Goal: Register for event/course

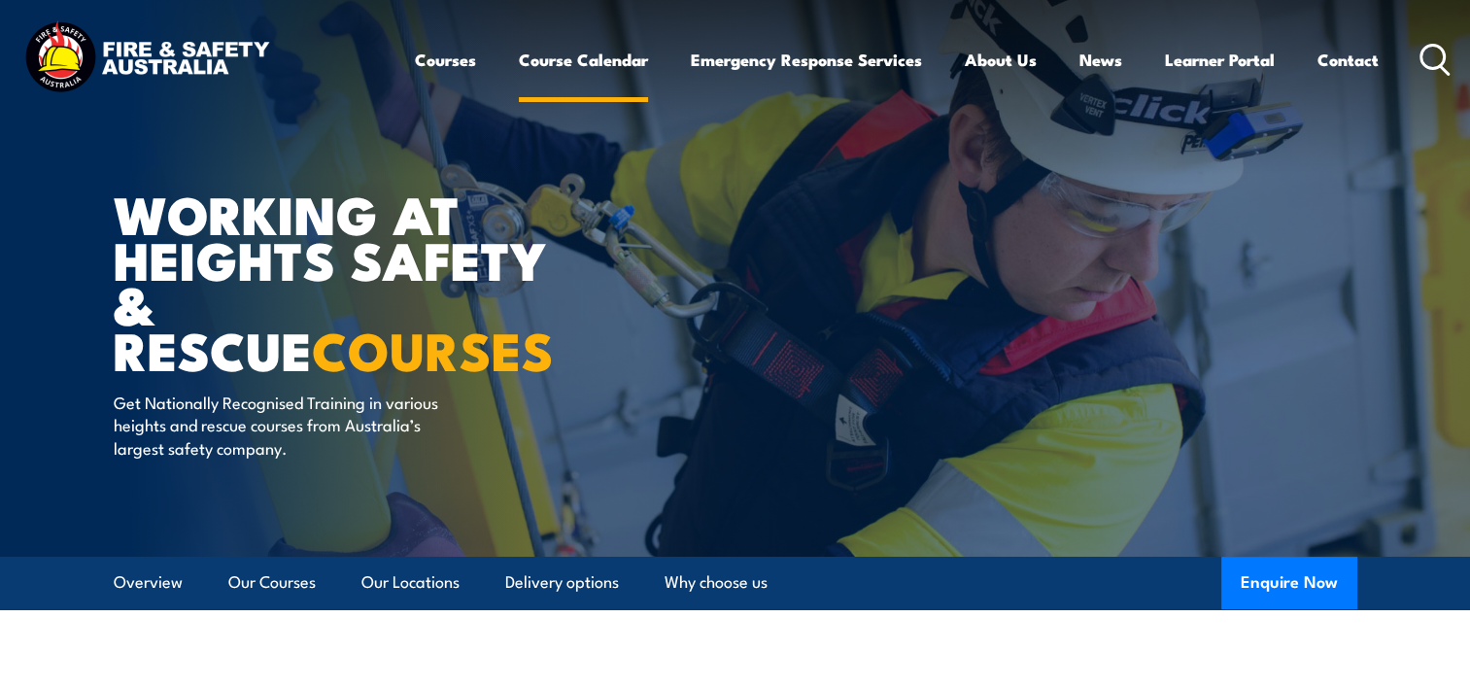
click at [589, 56] on link "Course Calendar" at bounding box center [583, 59] width 129 height 51
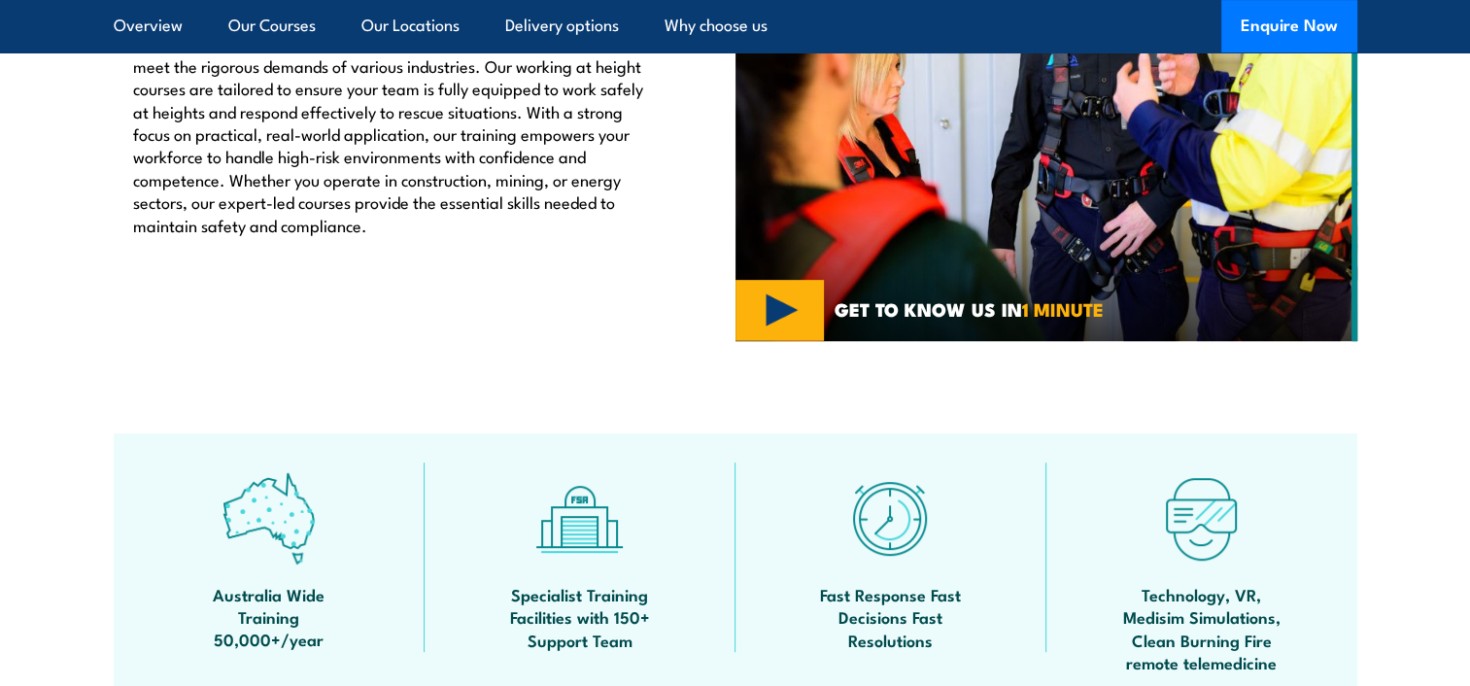
scroll to position [971, 0]
